Goal: Book appointment/travel/reservation

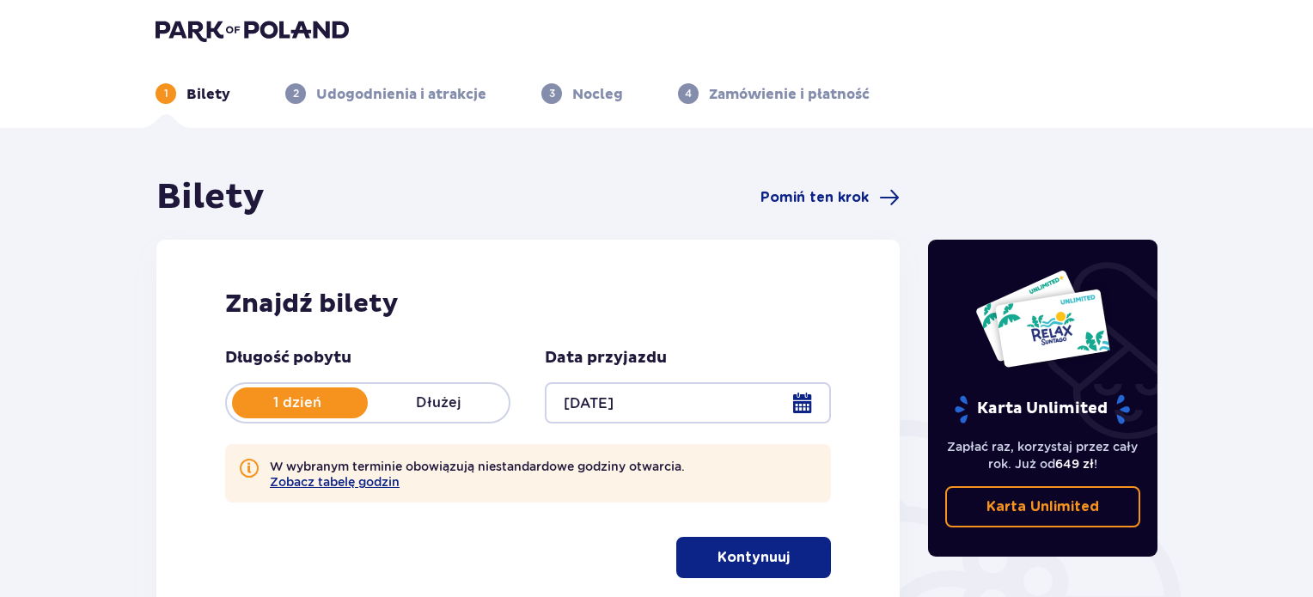
drag, startPoint x: 1319, startPoint y: 47, endPoint x: 1319, endPoint y: 257, distance: 209.6
click at [1313, 257] on html "1 Bilety 2 Udogodnienia i atrakcje 3 Nocleg 4 Zamówienie i płatność Bilety Pomi…" at bounding box center [656, 292] width 1313 height 597
click at [291, 483] on button "Zobacz tabelę godzin" at bounding box center [335, 482] width 130 height 14
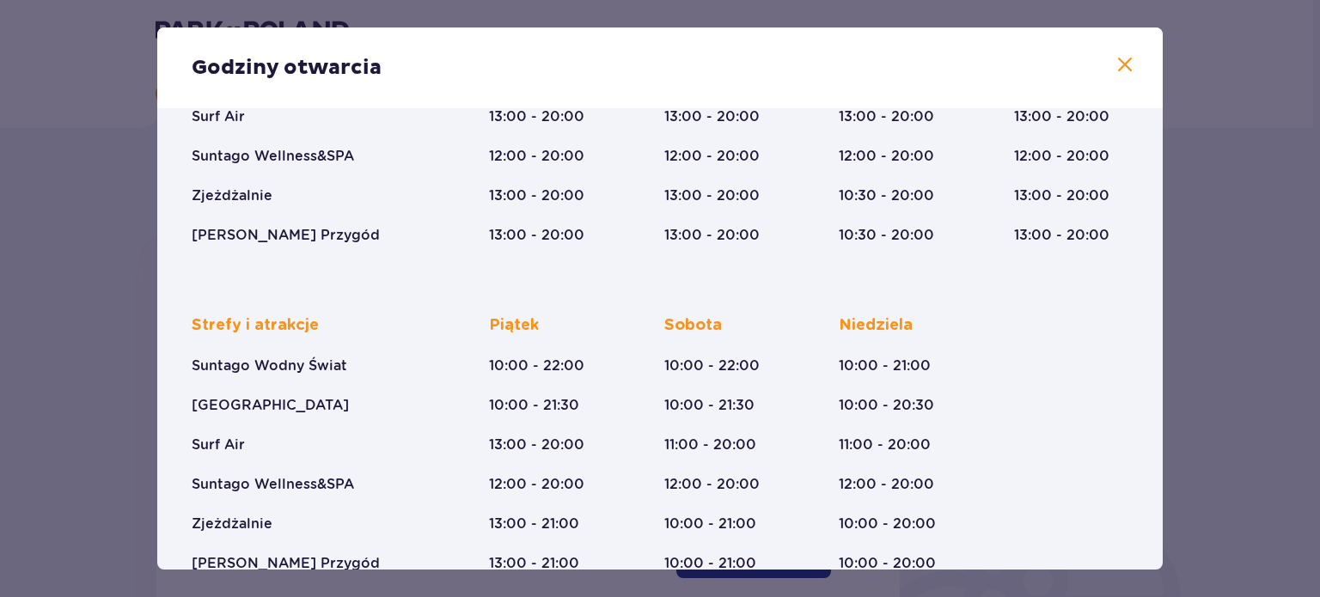
scroll to position [312, 0]
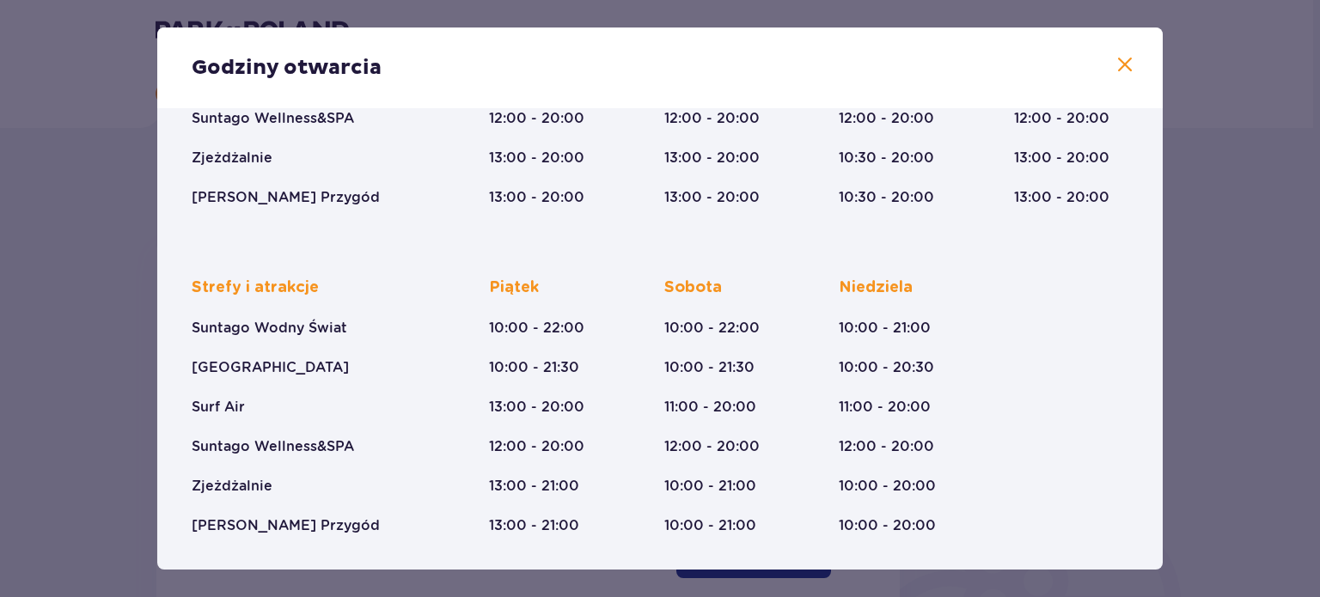
click at [101, 312] on div "Godziny otwarcia Styczeń - Grudzień Trzech Króli (5-6.01.26) Strefy i atrakcje …" at bounding box center [660, 298] width 1320 height 597
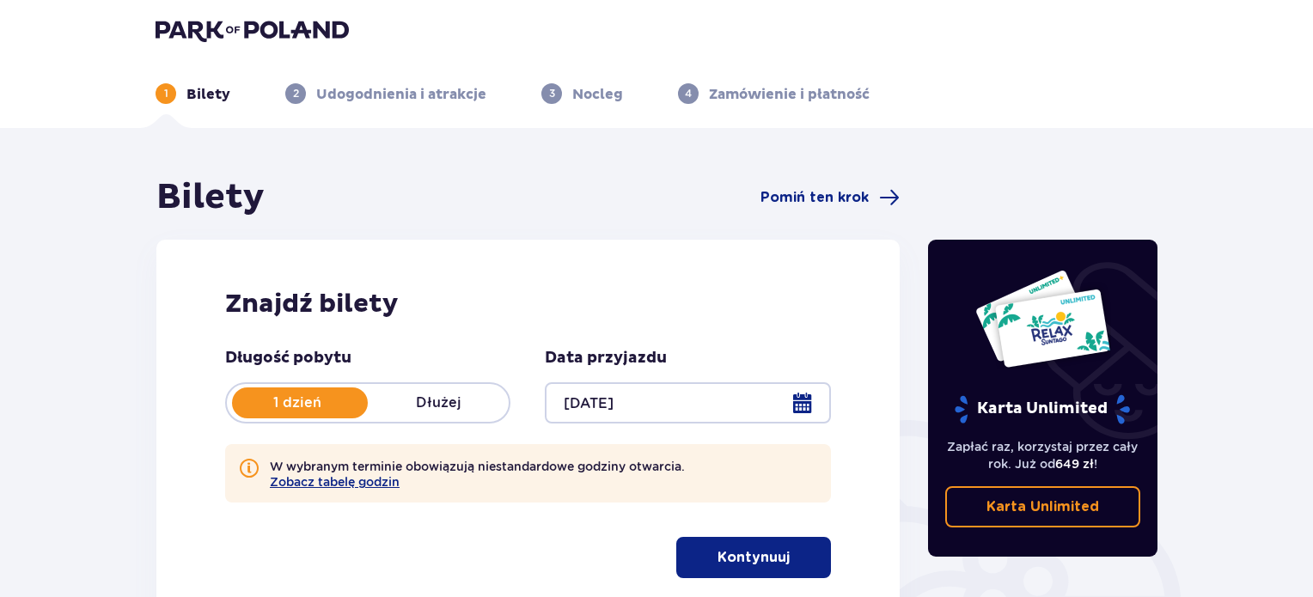
click at [803, 412] on div at bounding box center [687, 402] width 285 height 41
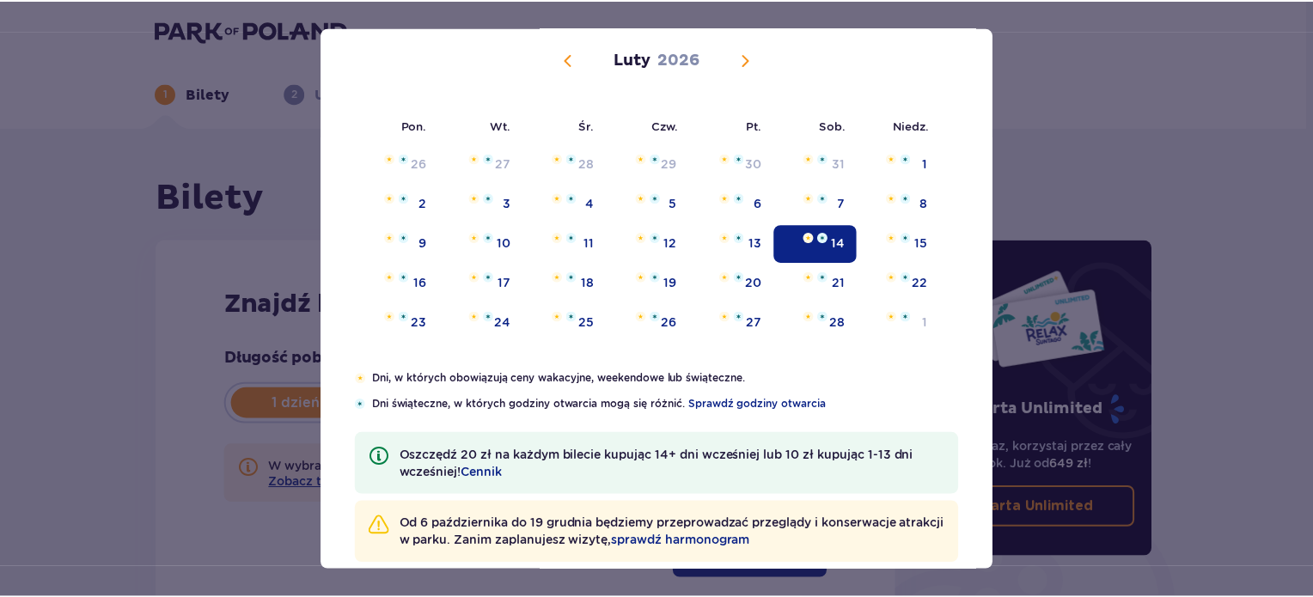
scroll to position [138, 0]
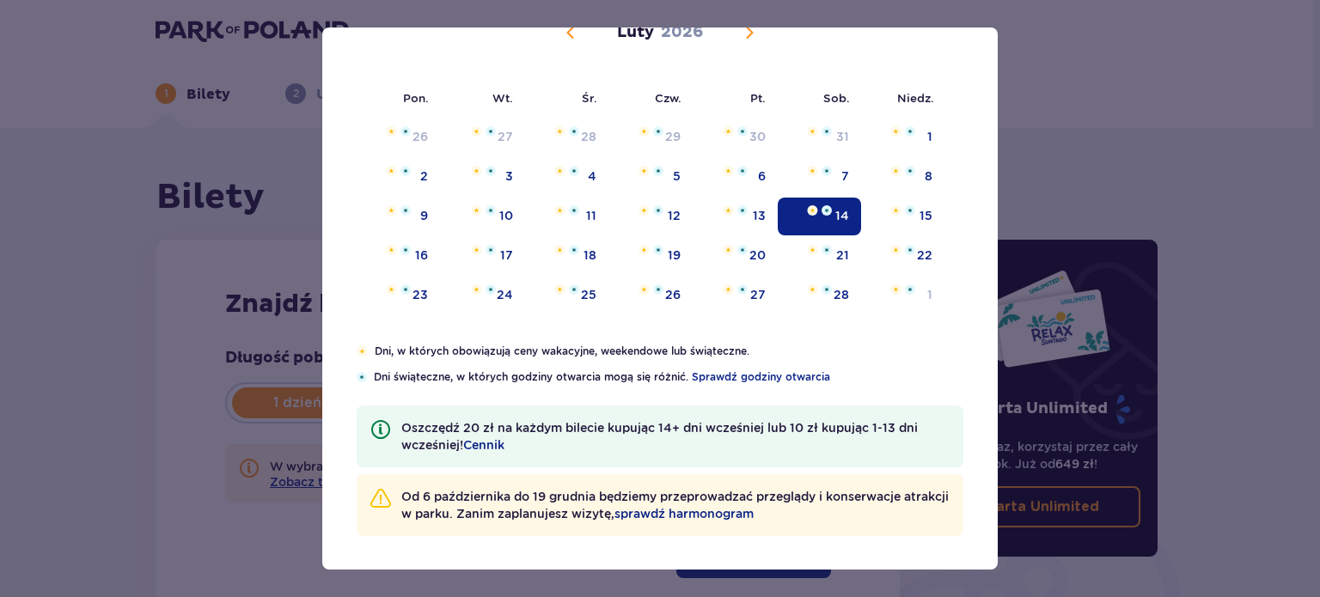
click at [816, 223] on div "14" at bounding box center [819, 217] width 83 height 38
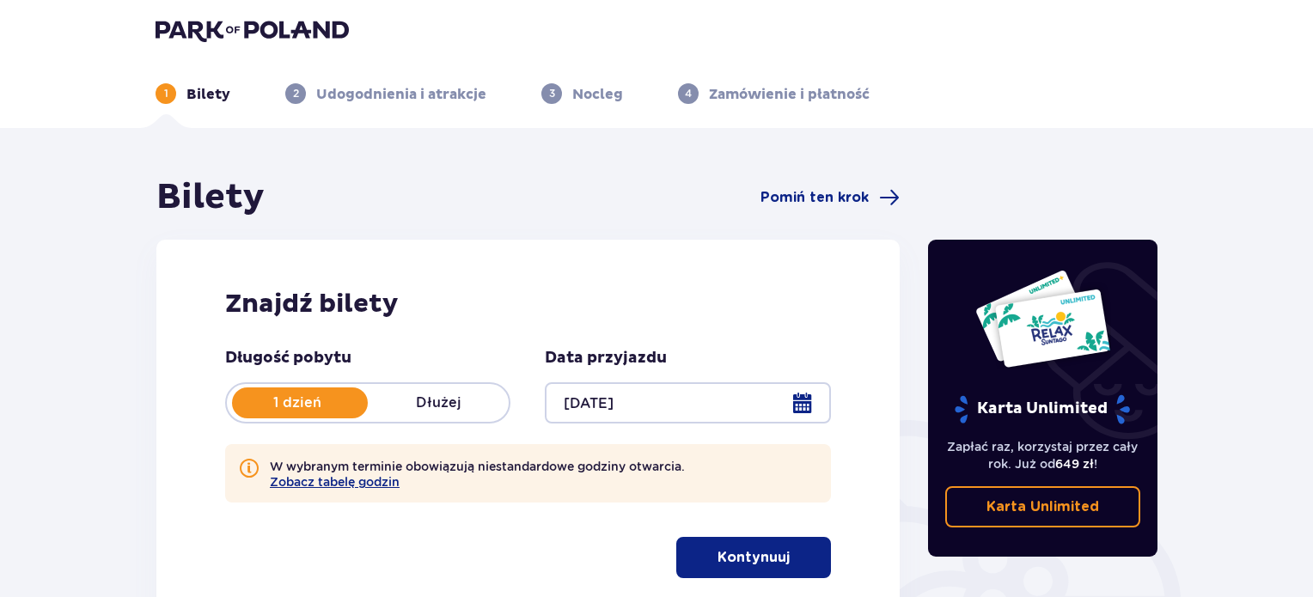
scroll to position [278, 0]
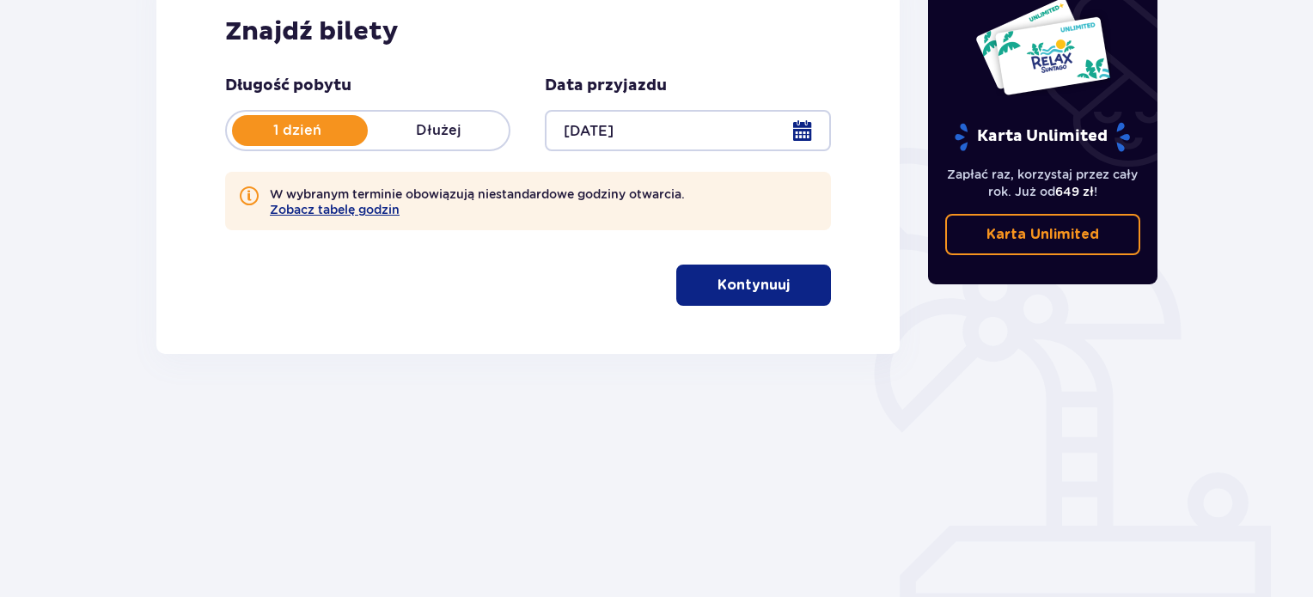
click at [717, 284] on p "Kontynuuj" at bounding box center [753, 285] width 72 height 19
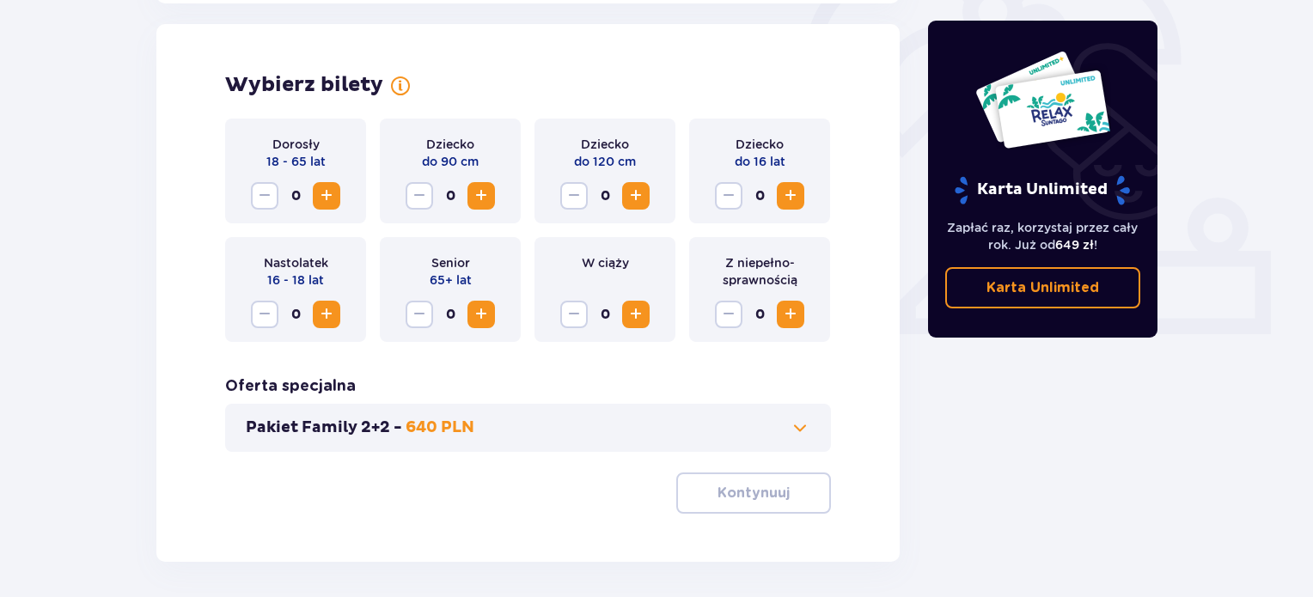
scroll to position [557, 0]
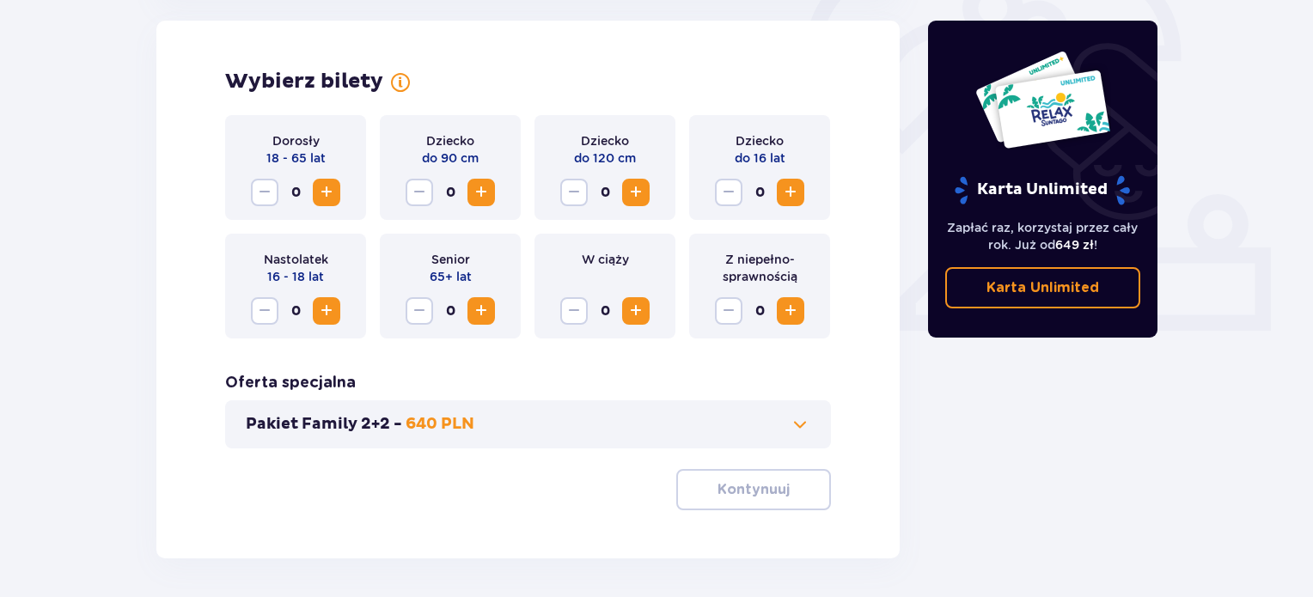
click at [320, 187] on span "Zwiększ" at bounding box center [326, 192] width 21 height 21
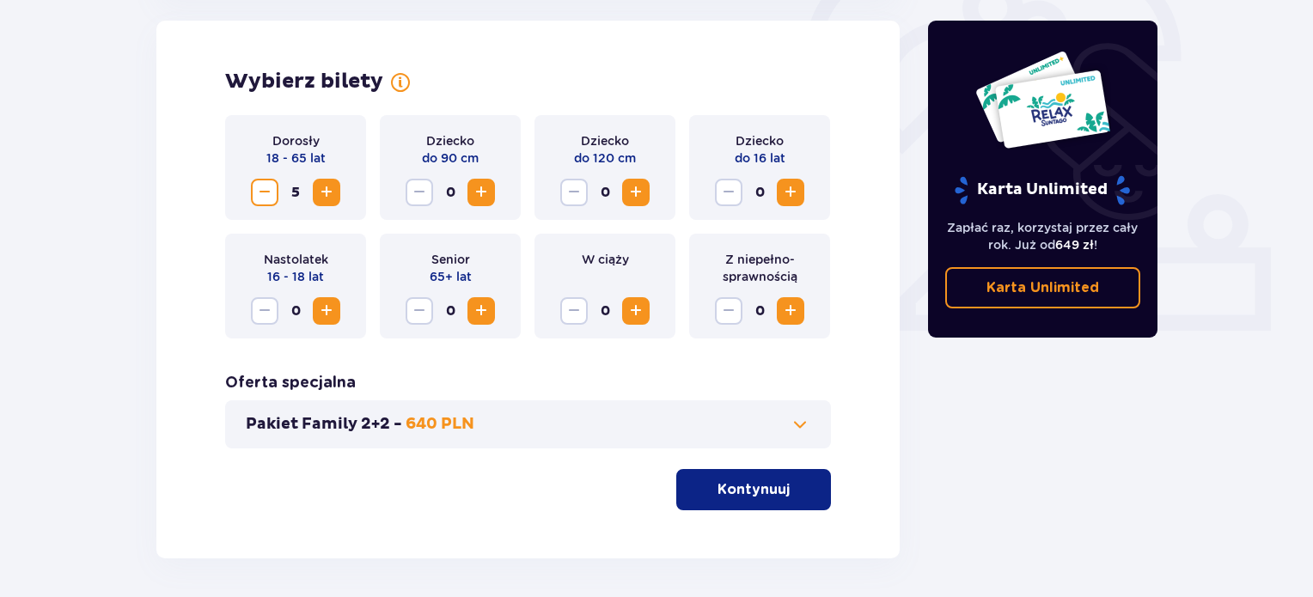
click at [266, 198] on span "Zmniejsz" at bounding box center [264, 192] width 21 height 21
click at [756, 493] on p "Kontynuuj" at bounding box center [753, 489] width 72 height 19
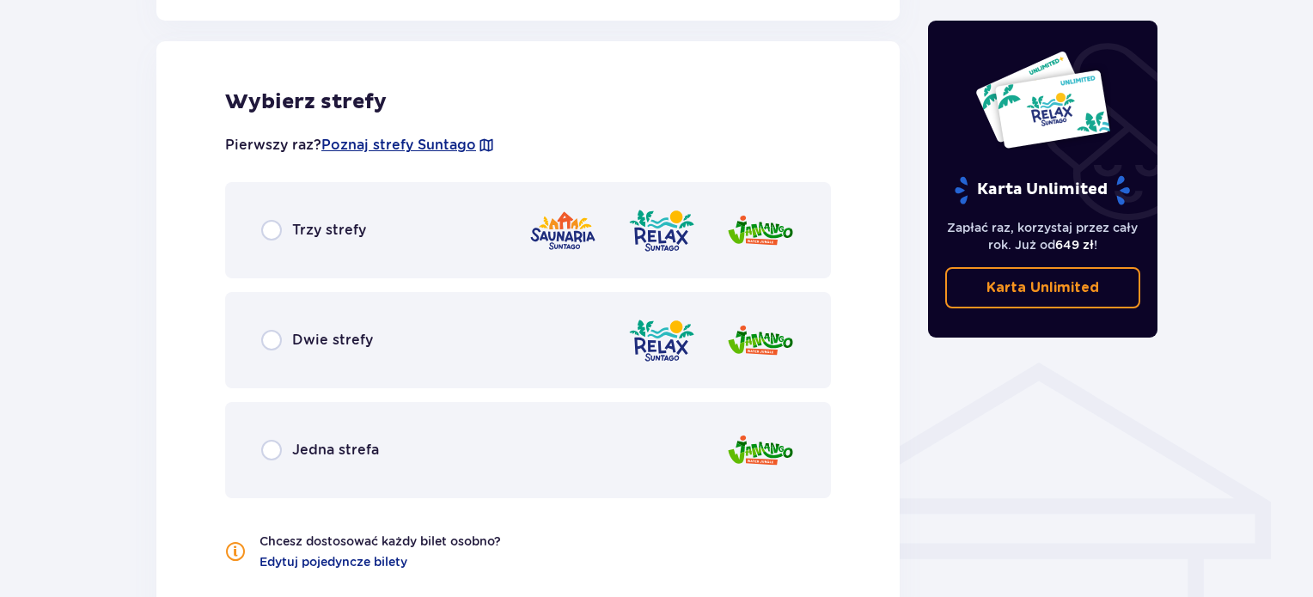
scroll to position [1034, 0]
click at [388, 240] on div "Trzy strefy" at bounding box center [528, 229] width 606 height 96
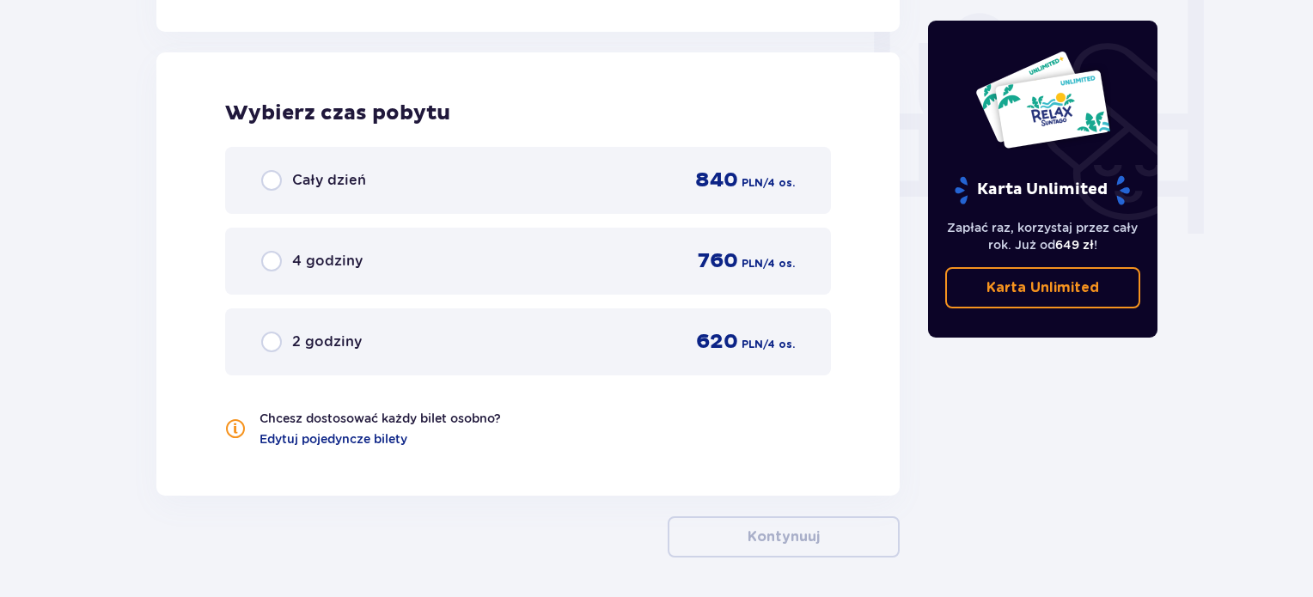
scroll to position [1631, 0]
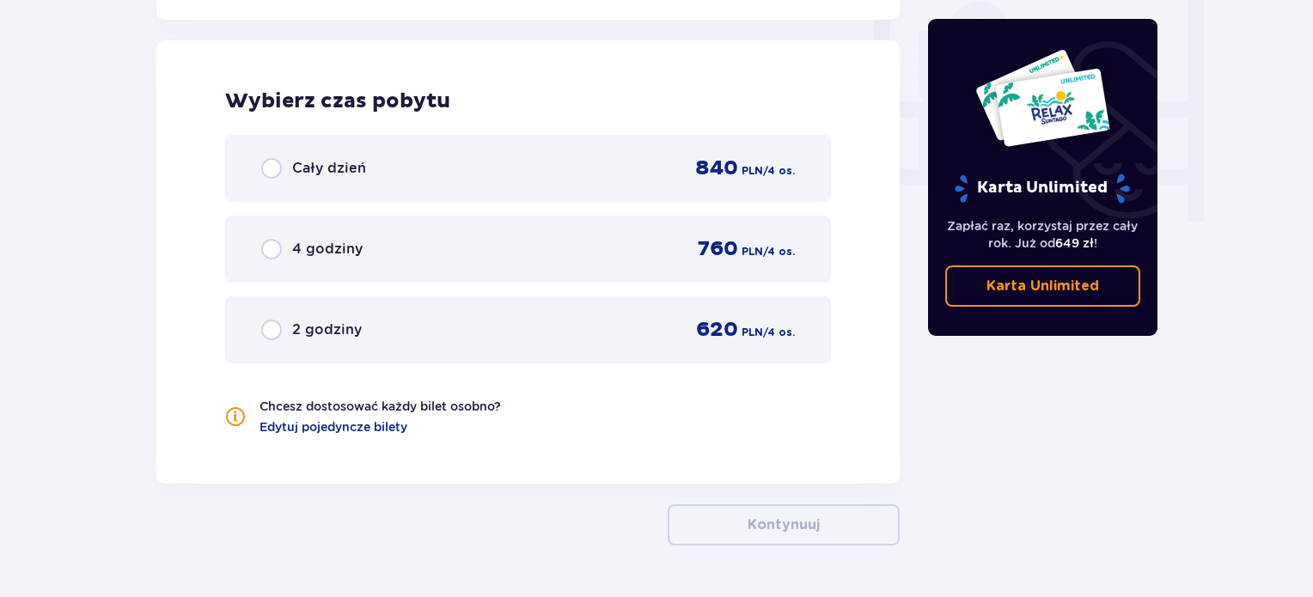
click at [383, 168] on div "Cały dzień 840 PLN / 4 os." at bounding box center [528, 169] width 534 height 26
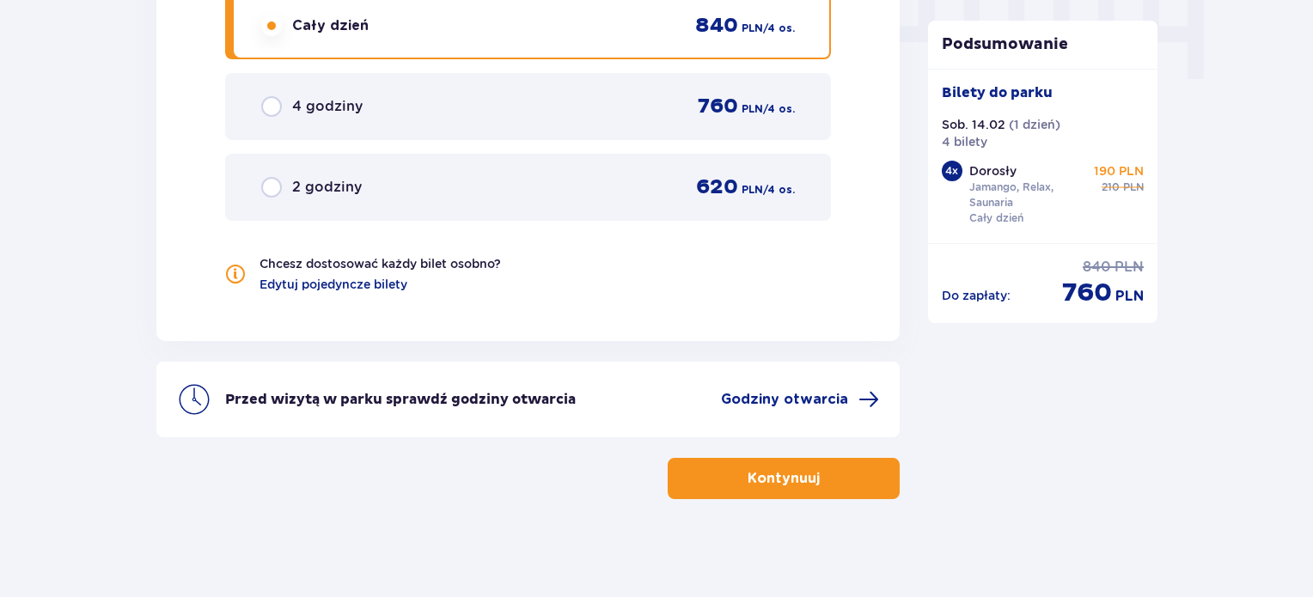
scroll to position [1778, 0]
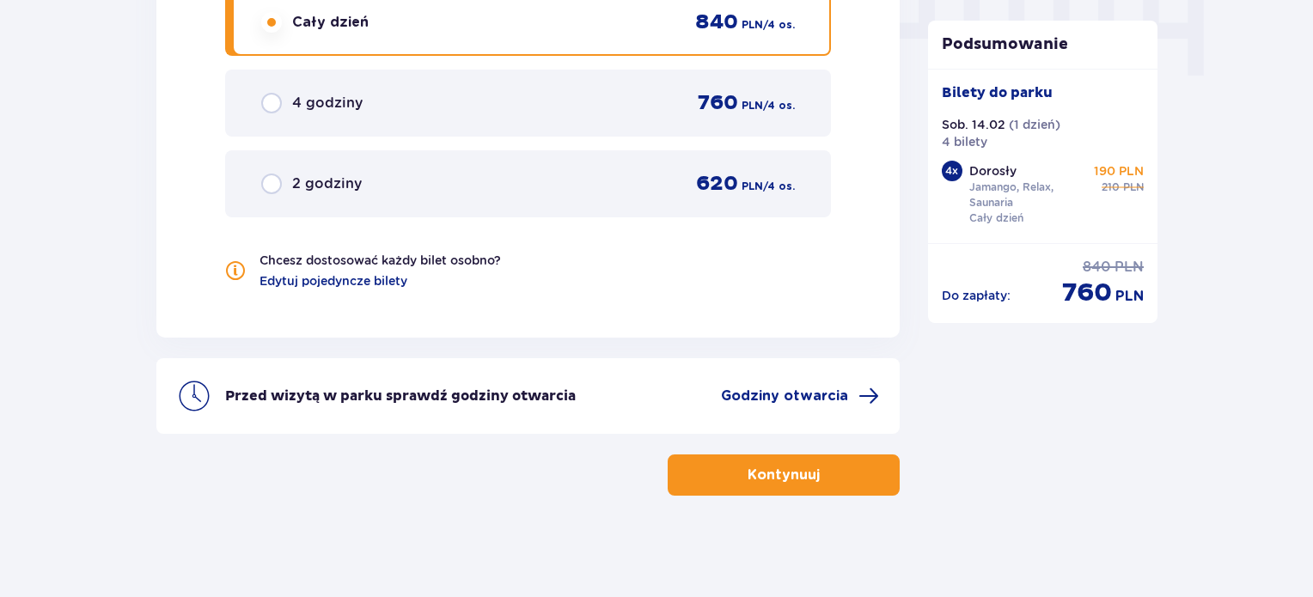
click at [787, 481] on p "Kontynuuj" at bounding box center [783, 475] width 72 height 19
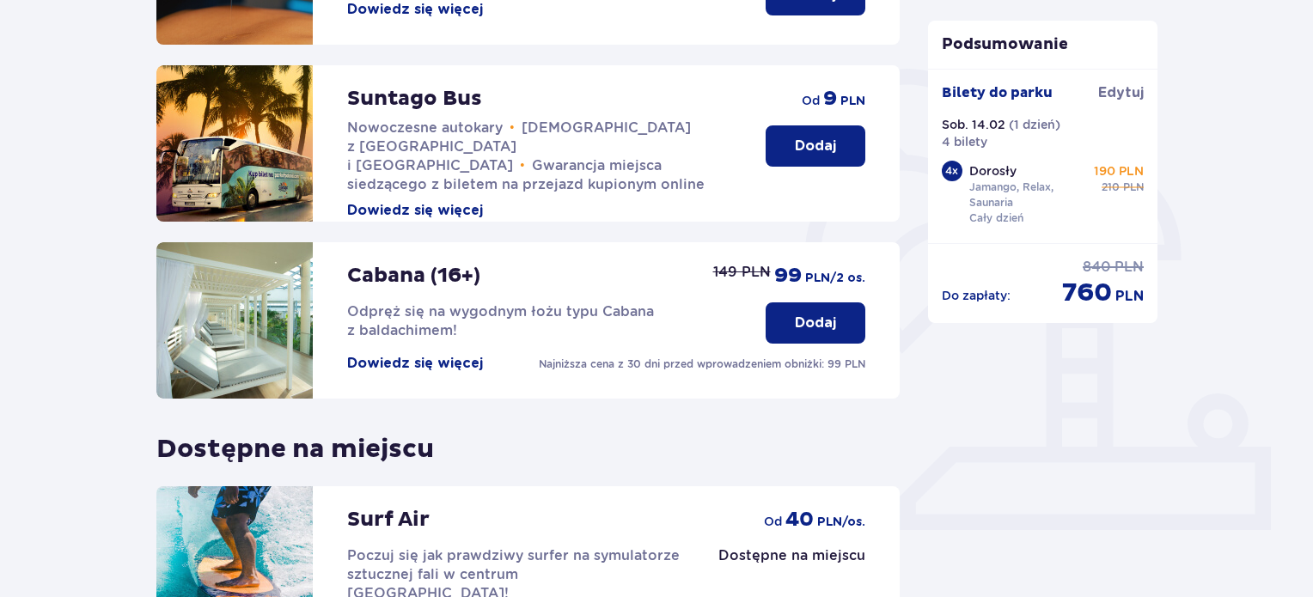
scroll to position [567, 0]
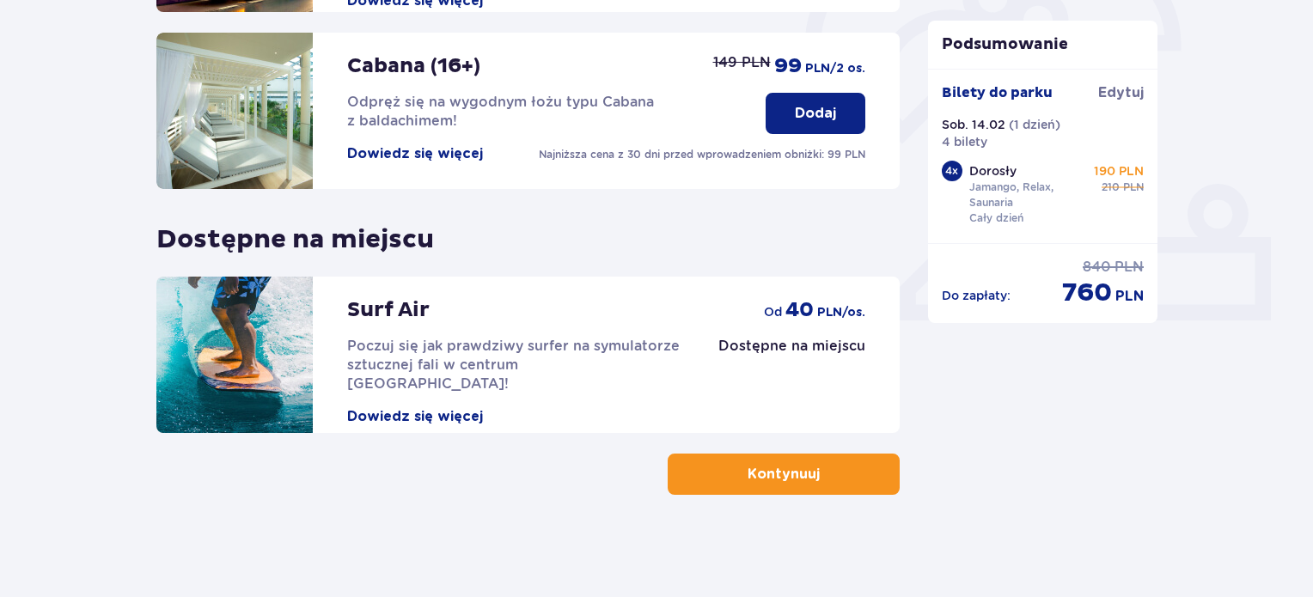
click at [818, 480] on span "button" at bounding box center [823, 474] width 21 height 21
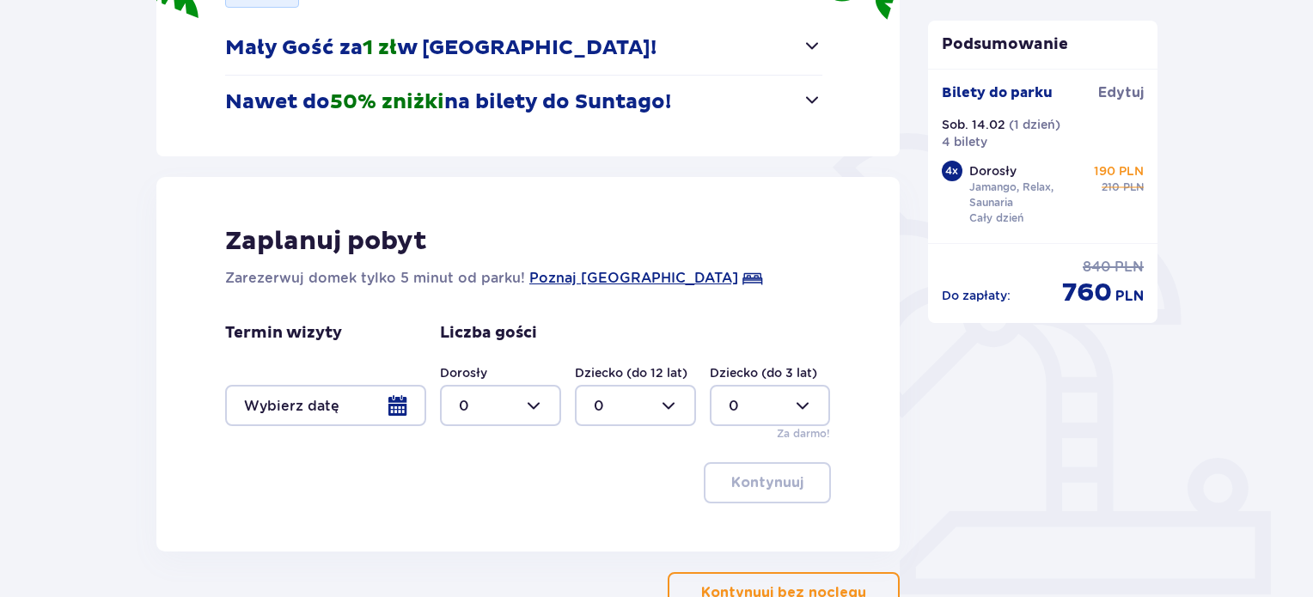
scroll to position [312, 0]
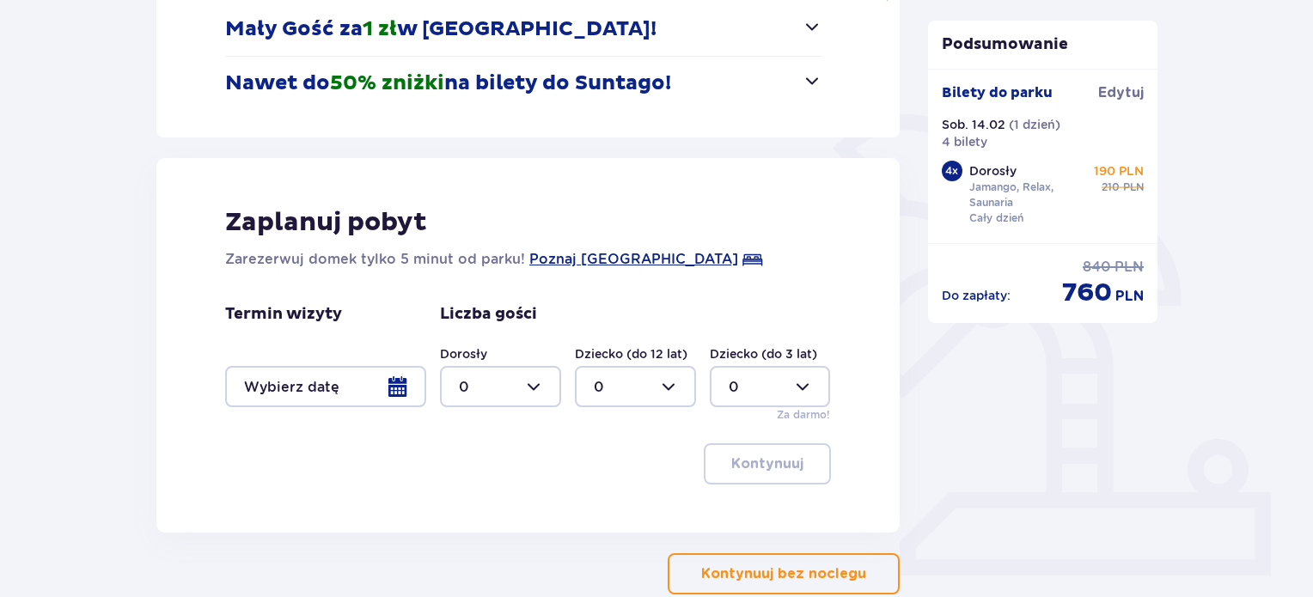
click at [338, 395] on div at bounding box center [325, 386] width 201 height 41
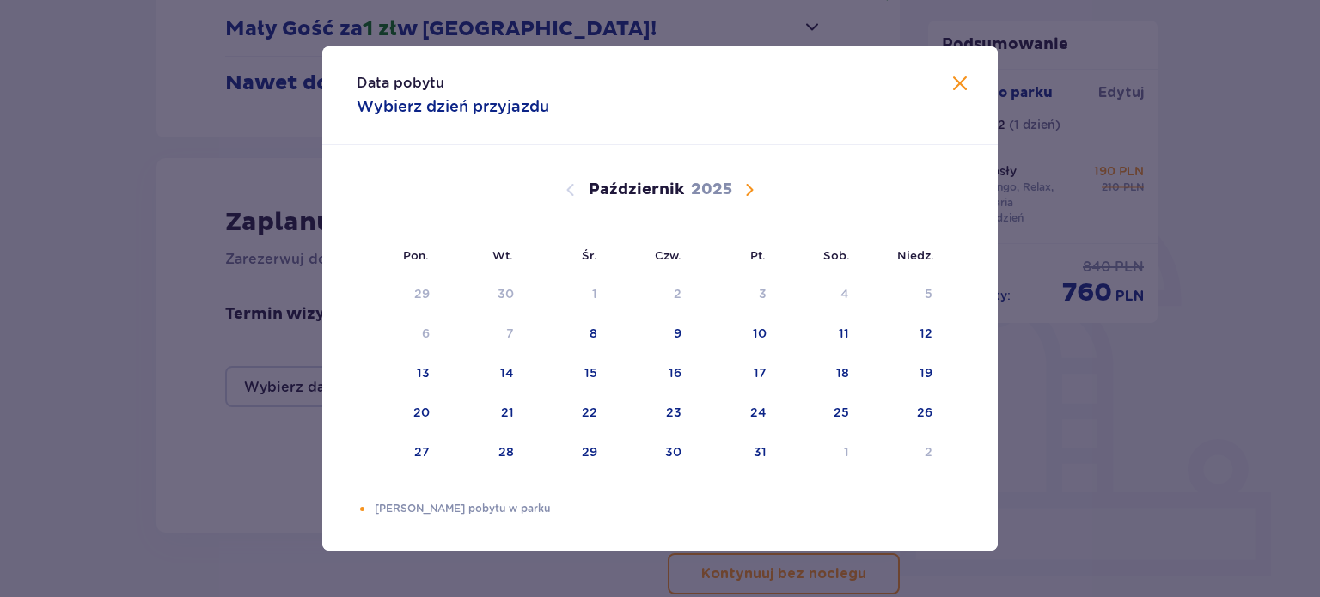
click at [1247, 292] on div "Data pobytu Wybierz dzień przyjazdu Pon. Wt. Śr. Czw. Pt. Sob. [GEOGRAPHIC_DATA…" at bounding box center [660, 298] width 1320 height 597
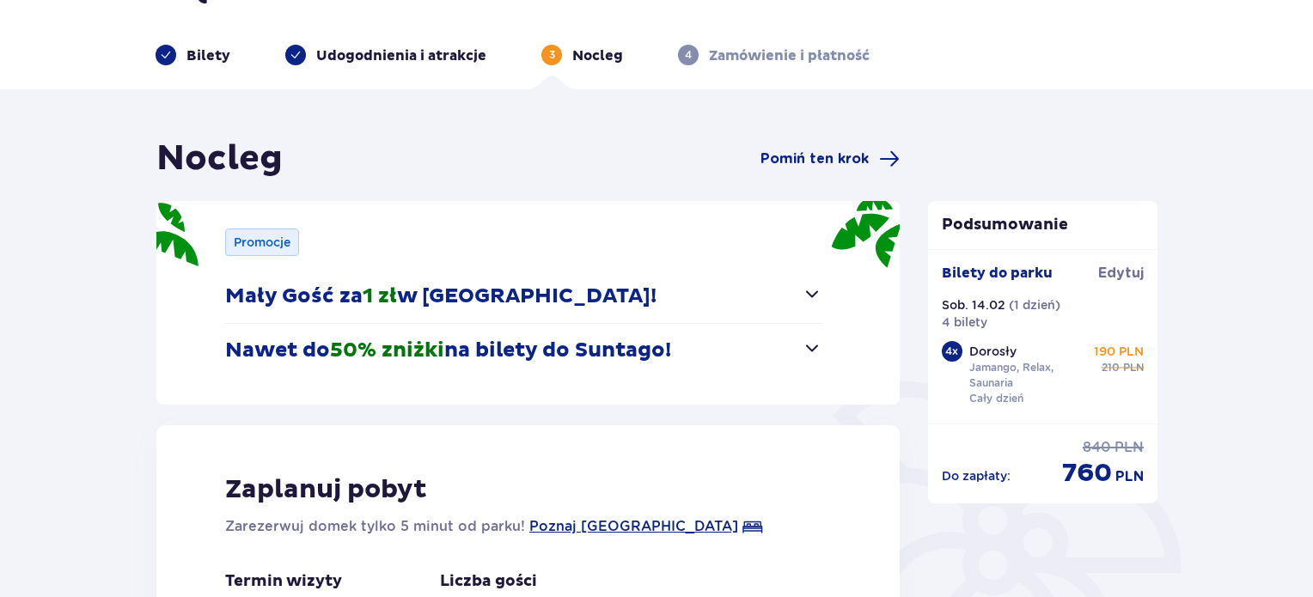
scroll to position [40, 0]
